Goal: Task Accomplishment & Management: Use online tool/utility

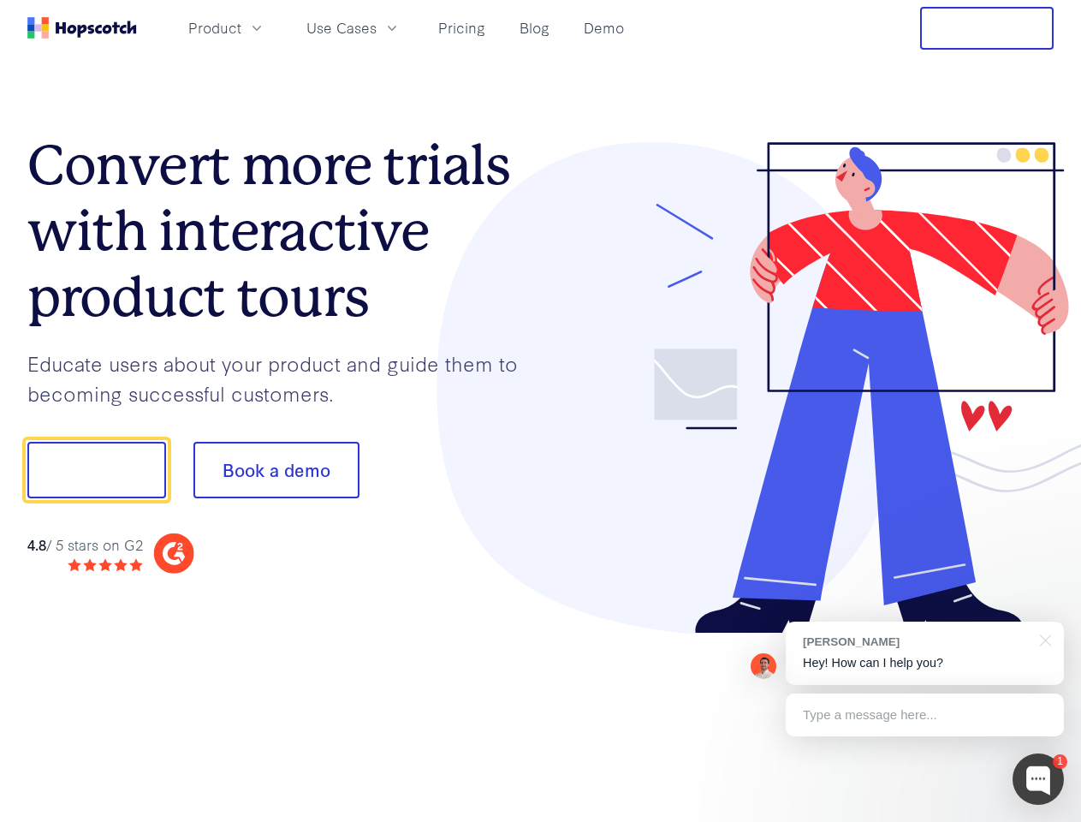
click at [541, 411] on div at bounding box center [797, 388] width 513 height 492
click at [241, 27] on span "Product" at bounding box center [214, 27] width 53 height 21
click at [377, 27] on span "Use Cases" at bounding box center [341, 27] width 70 height 21
click at [987, 28] on button "Free Trial" at bounding box center [986, 28] width 133 height 43
click at [96, 470] on button "Show me!" at bounding box center [96, 470] width 139 height 56
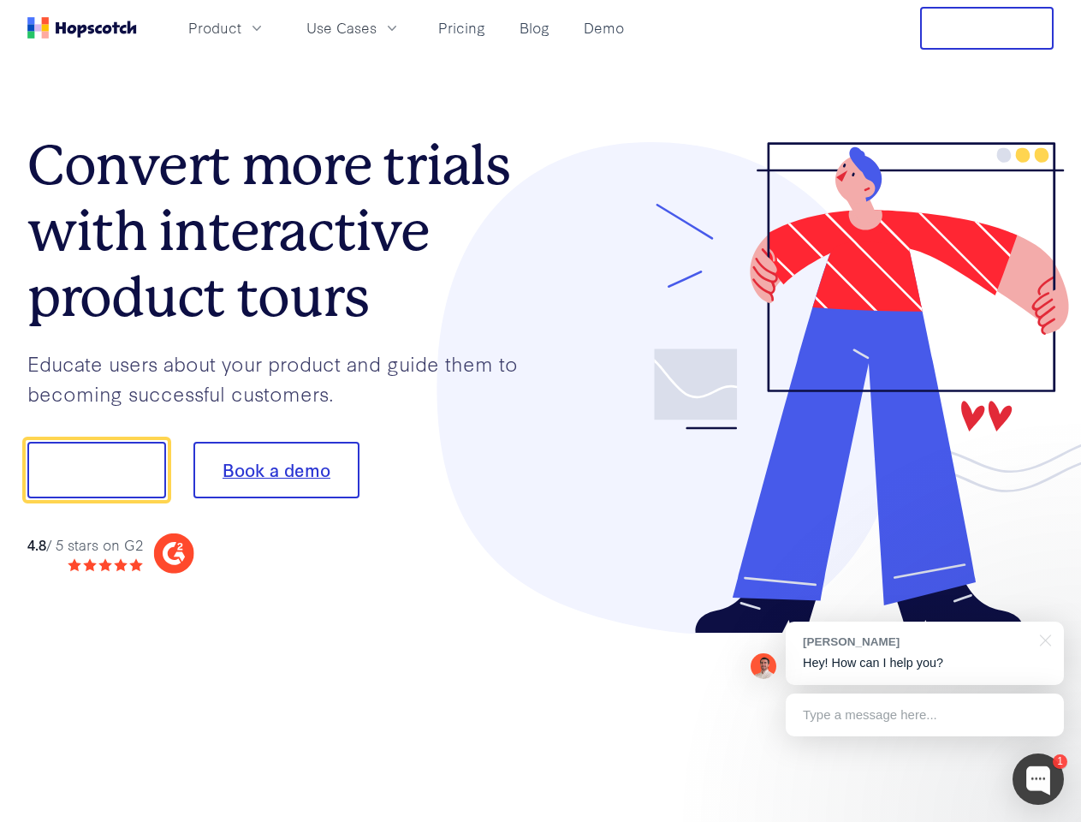
click at [276, 470] on button "Book a demo" at bounding box center [276, 470] width 166 height 56
click at [1038, 779] on div at bounding box center [1037, 778] width 51 height 51
click at [924, 653] on div "[PERSON_NAME] Hey! How can I help you?" at bounding box center [925, 652] width 278 height 63
click at [1042, 638] on div at bounding box center [1042, 638] width 43 height 35
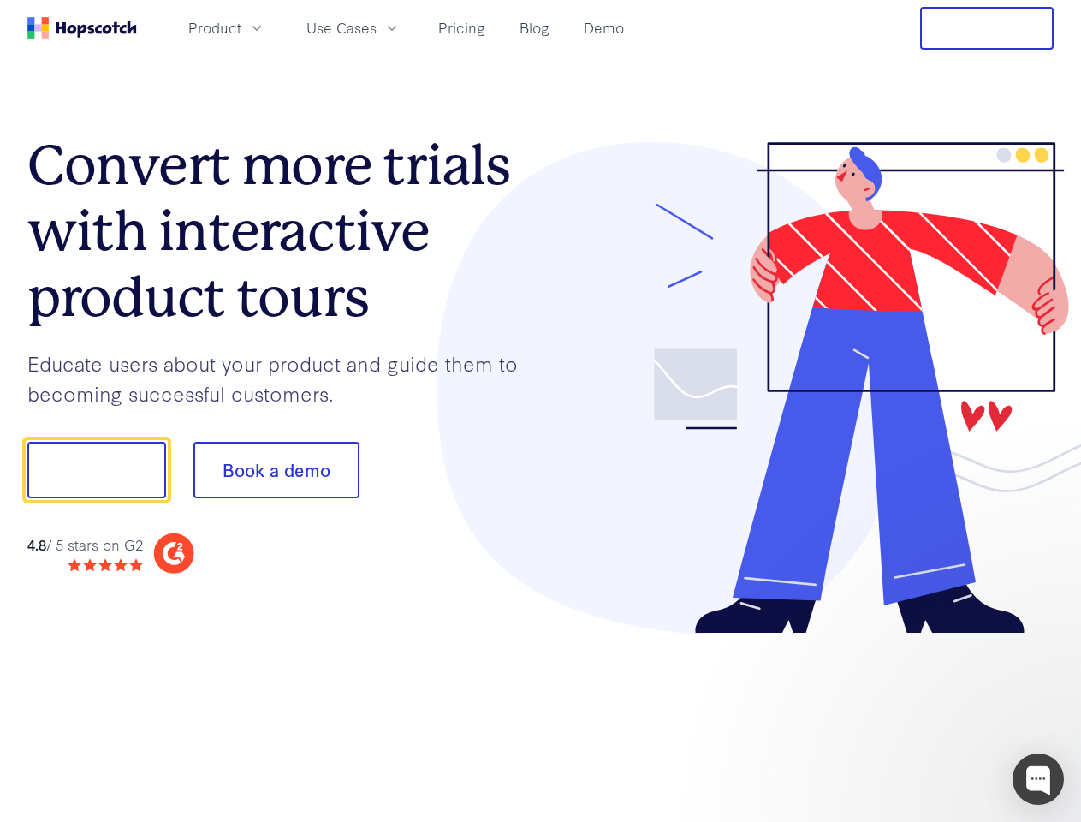
click at [924, 715] on div at bounding box center [903, 582] width 321 height 341
